Goal: Transaction & Acquisition: Purchase product/service

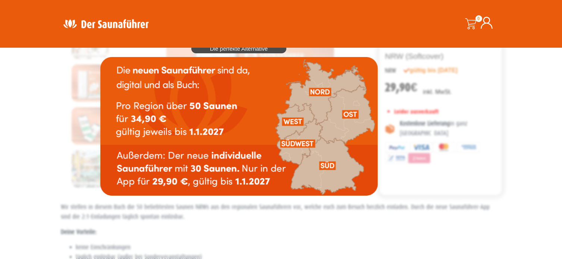
scroll to position [35, 0]
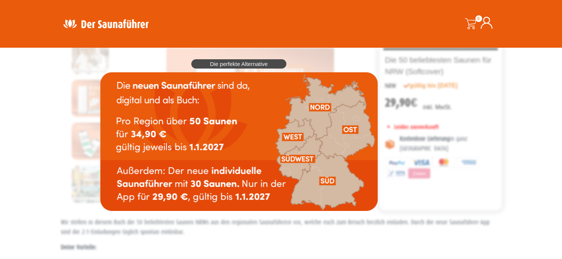
click at [292, 139] on img at bounding box center [238, 141] width 277 height 139
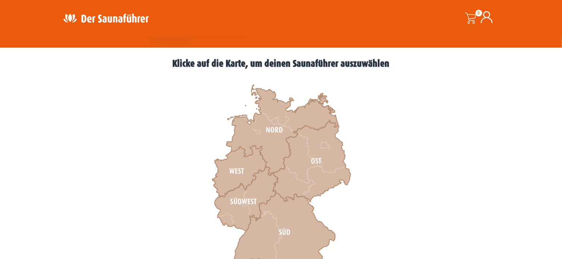
scroll to position [186, 0]
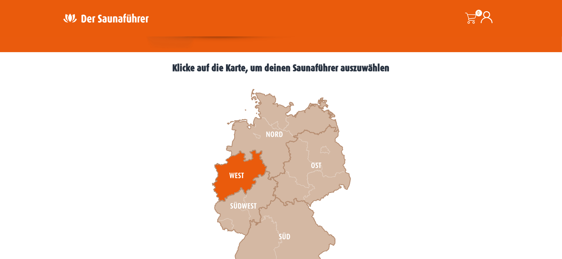
click at [241, 170] on icon at bounding box center [239, 175] width 54 height 51
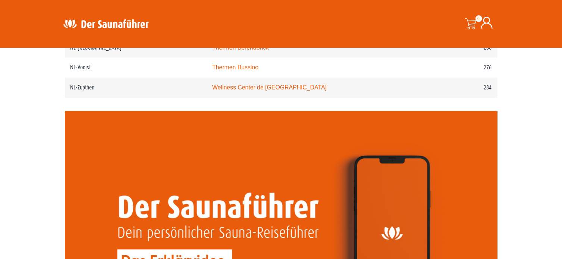
scroll to position [1715, 0]
